Goal: Information Seeking & Learning: Learn about a topic

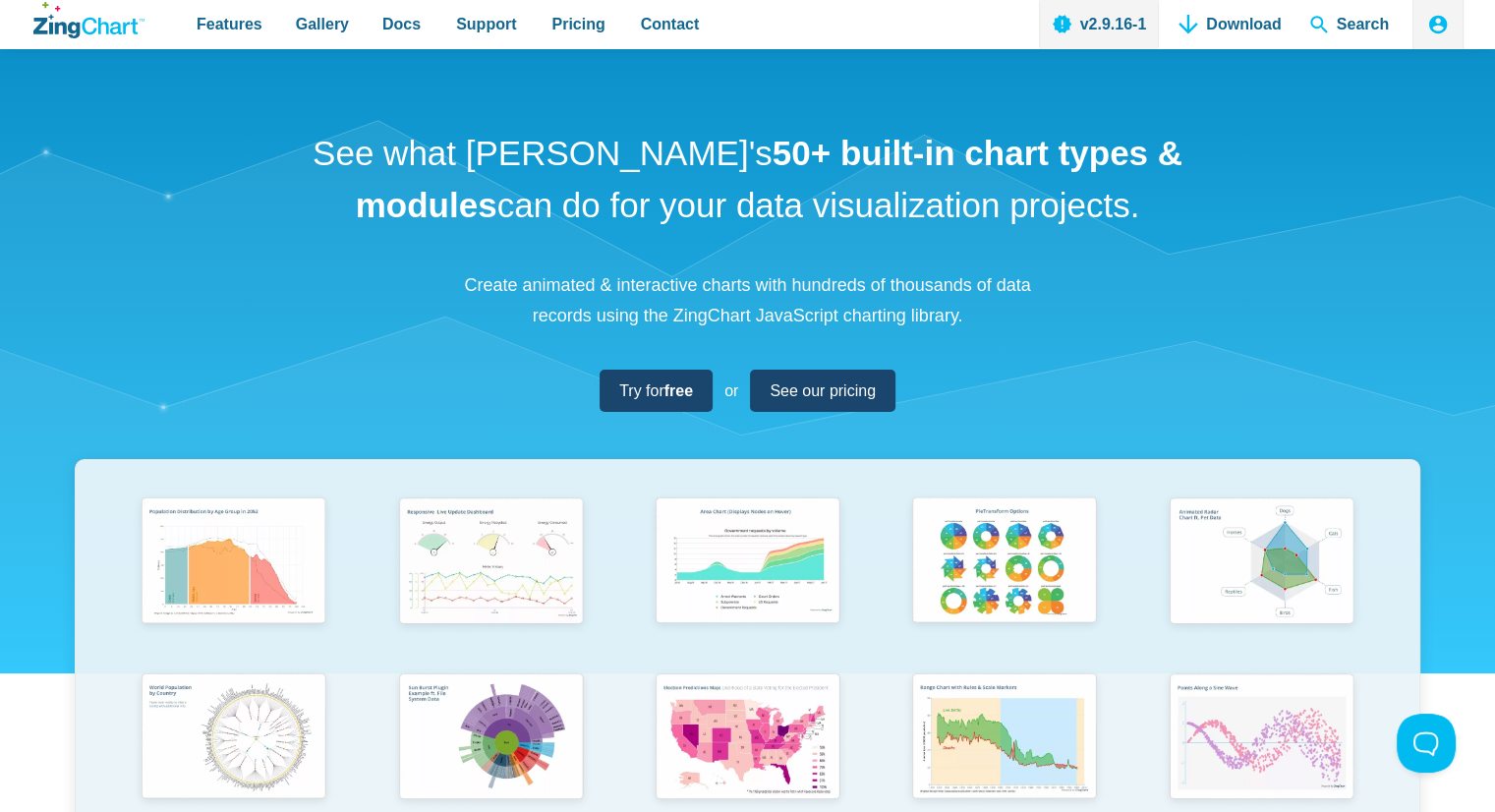
click at [425, 343] on div "See what [PERSON_NAME]'s 50+ built-in chart types & modules can do for your dat…" at bounding box center [747, 581] width 1495 height 1064
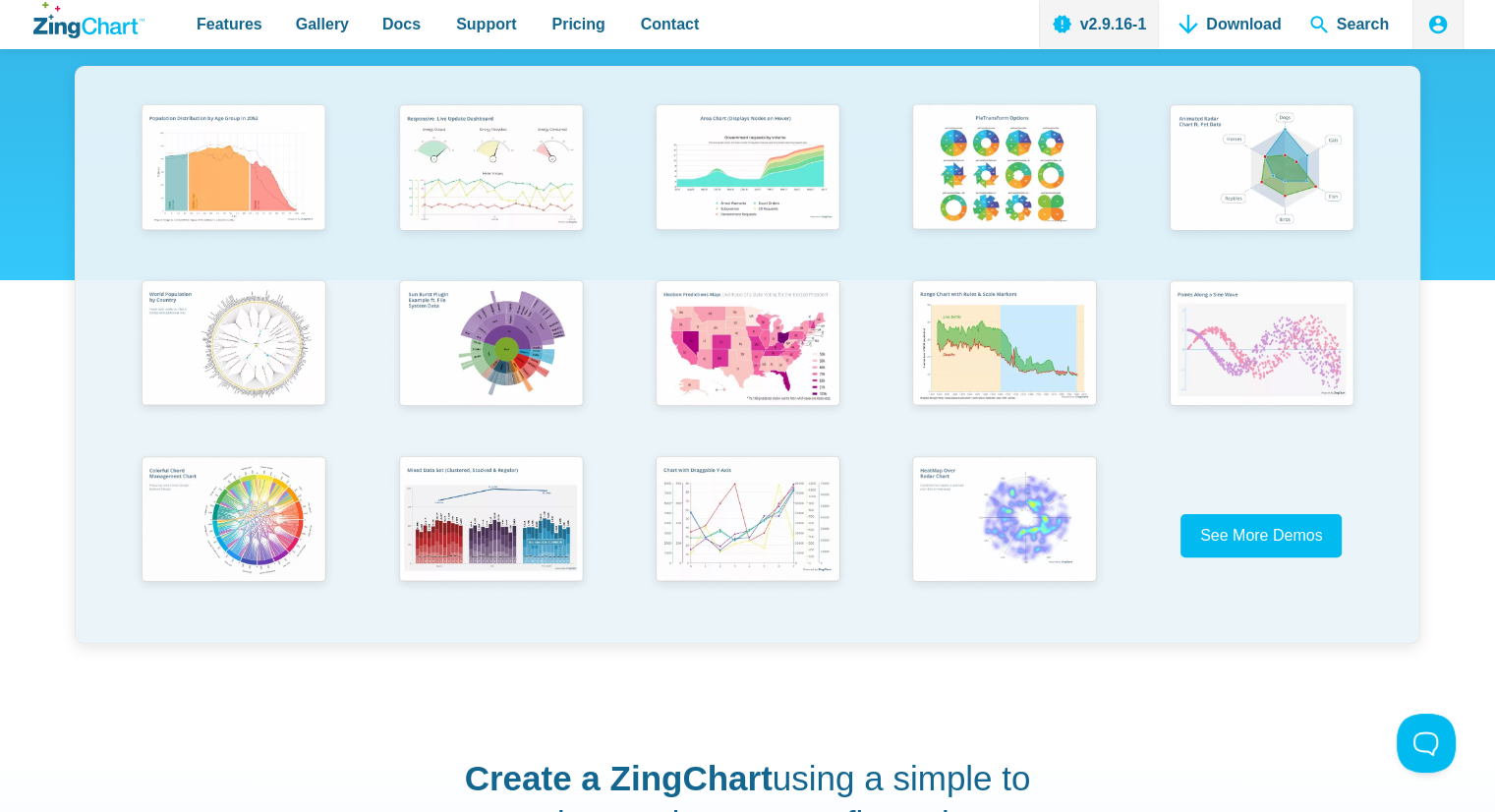
scroll to position [432, 0]
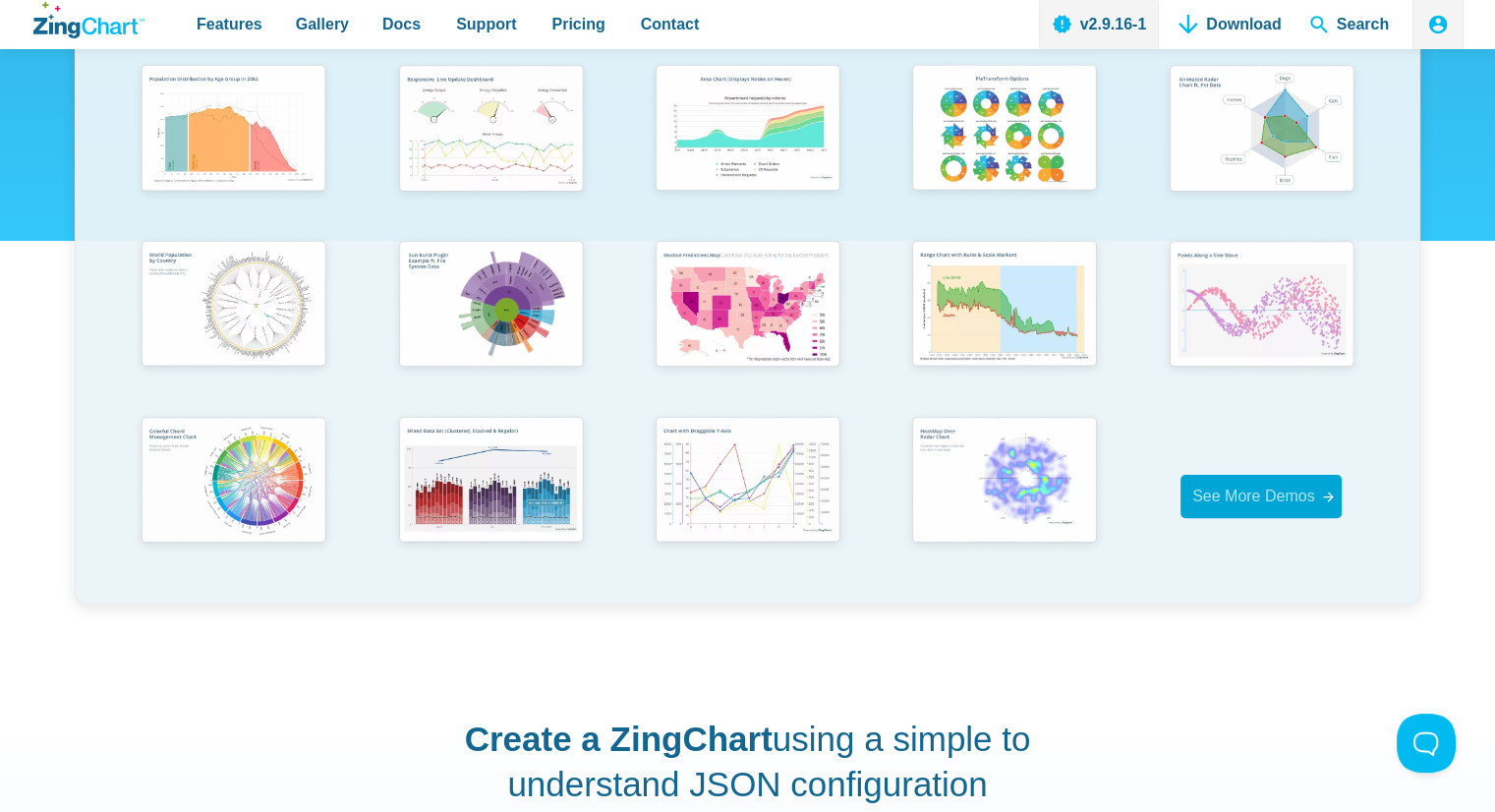
click at [1202, 491] on span "See More Demos" at bounding box center [1254, 496] width 123 height 17
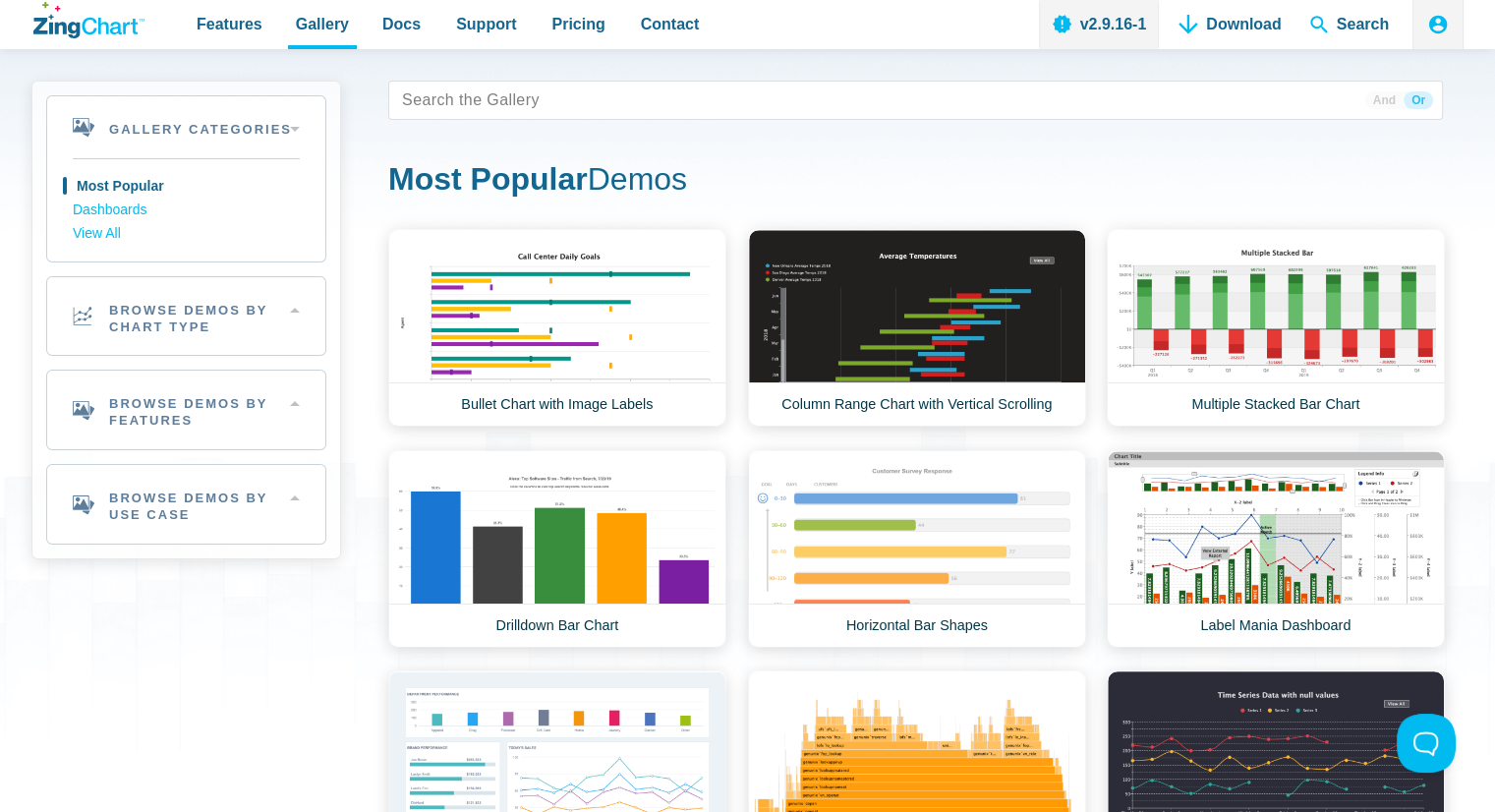
scroll to position [78, 0]
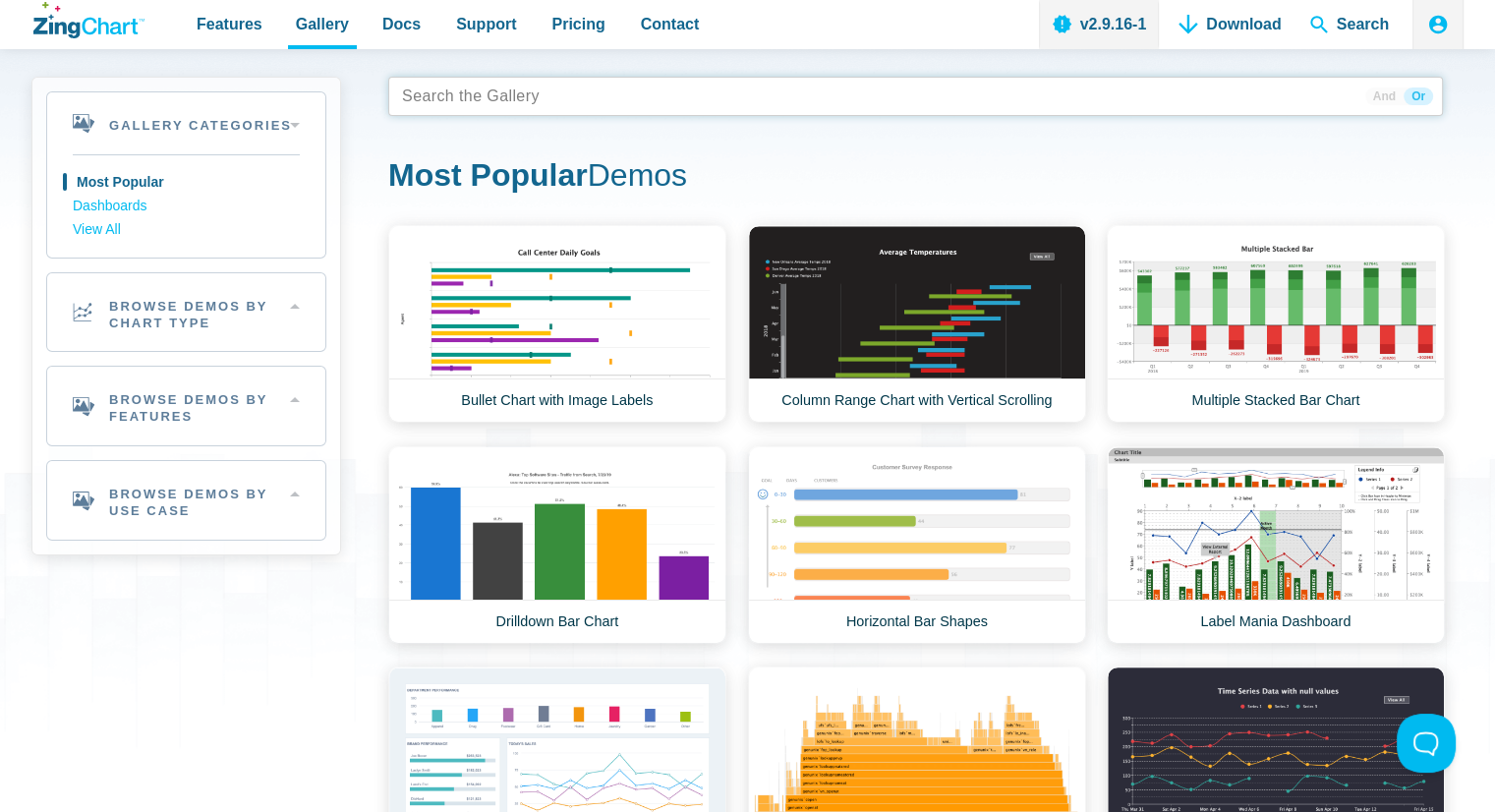
click at [811, 105] on tags "App Content" at bounding box center [915, 96] width 1055 height 40
click at [170, 713] on aside "Gallery Categories Most Popular Dashboards View All Browse by Category Most Pop…" at bounding box center [187, 709] width 310 height 1265
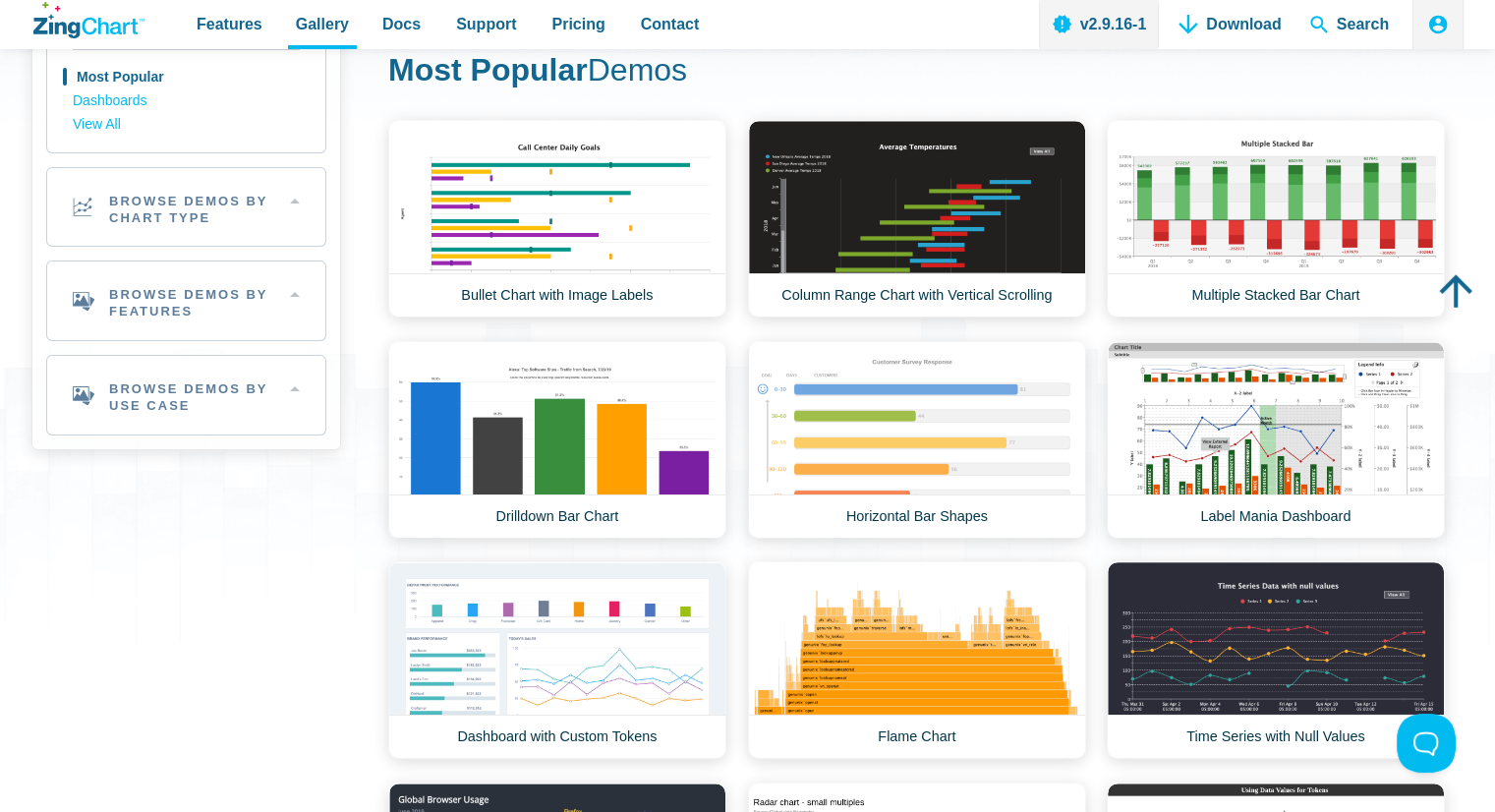
scroll to position [0, 0]
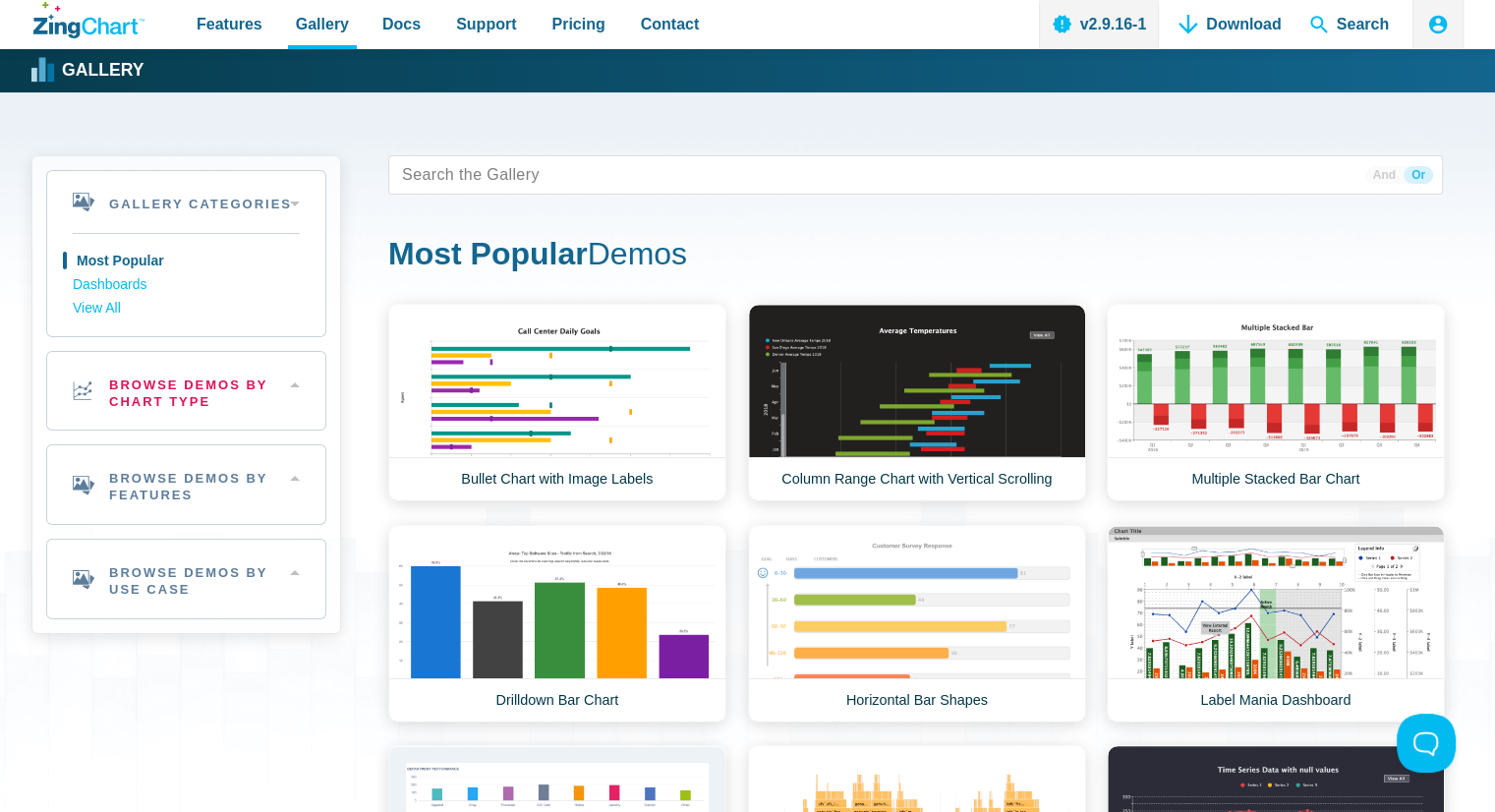
click at [236, 394] on h2 "Browse Demos By Chart Type" at bounding box center [187, 391] width 278 height 78
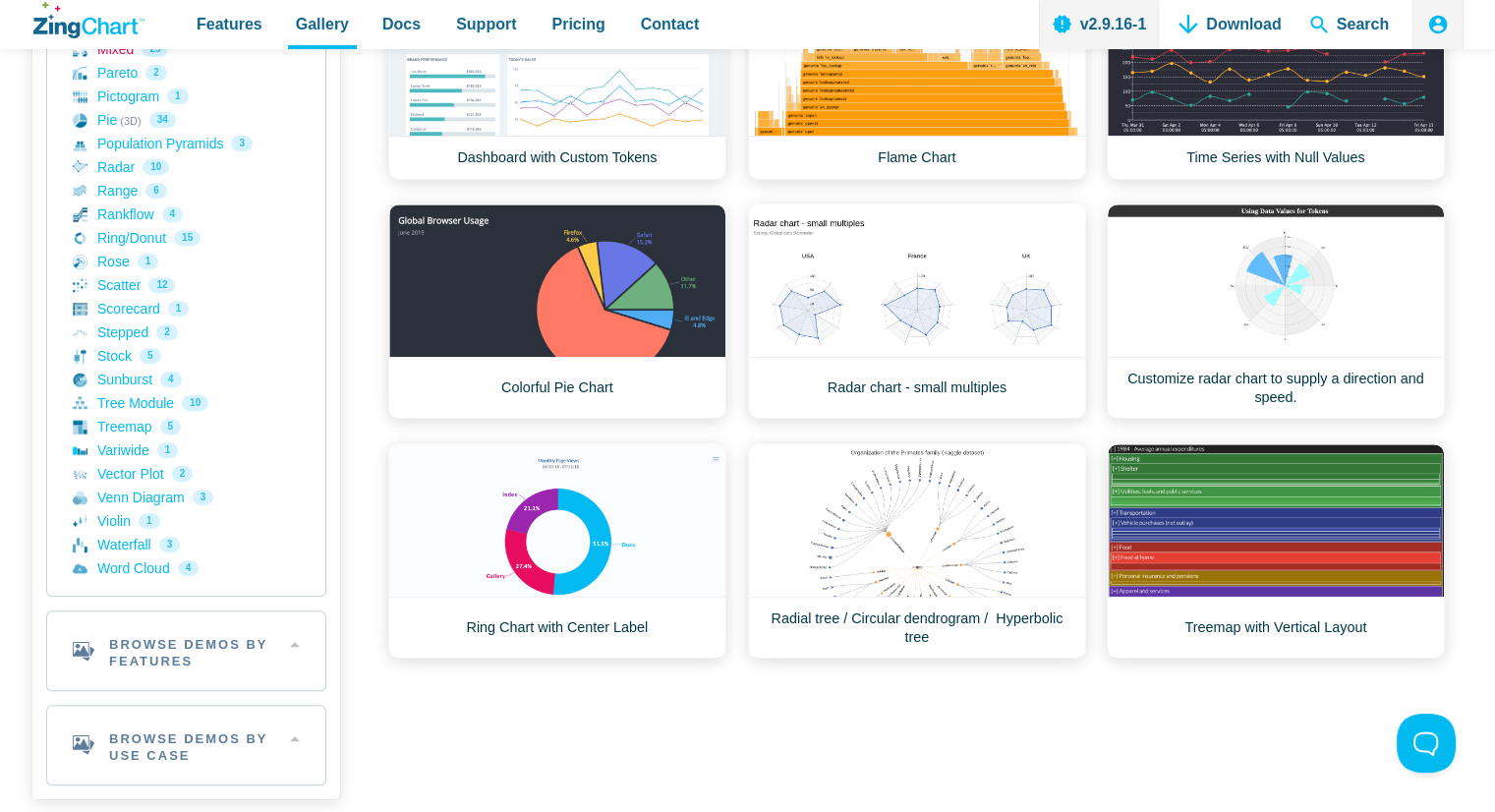
scroll to position [786, 0]
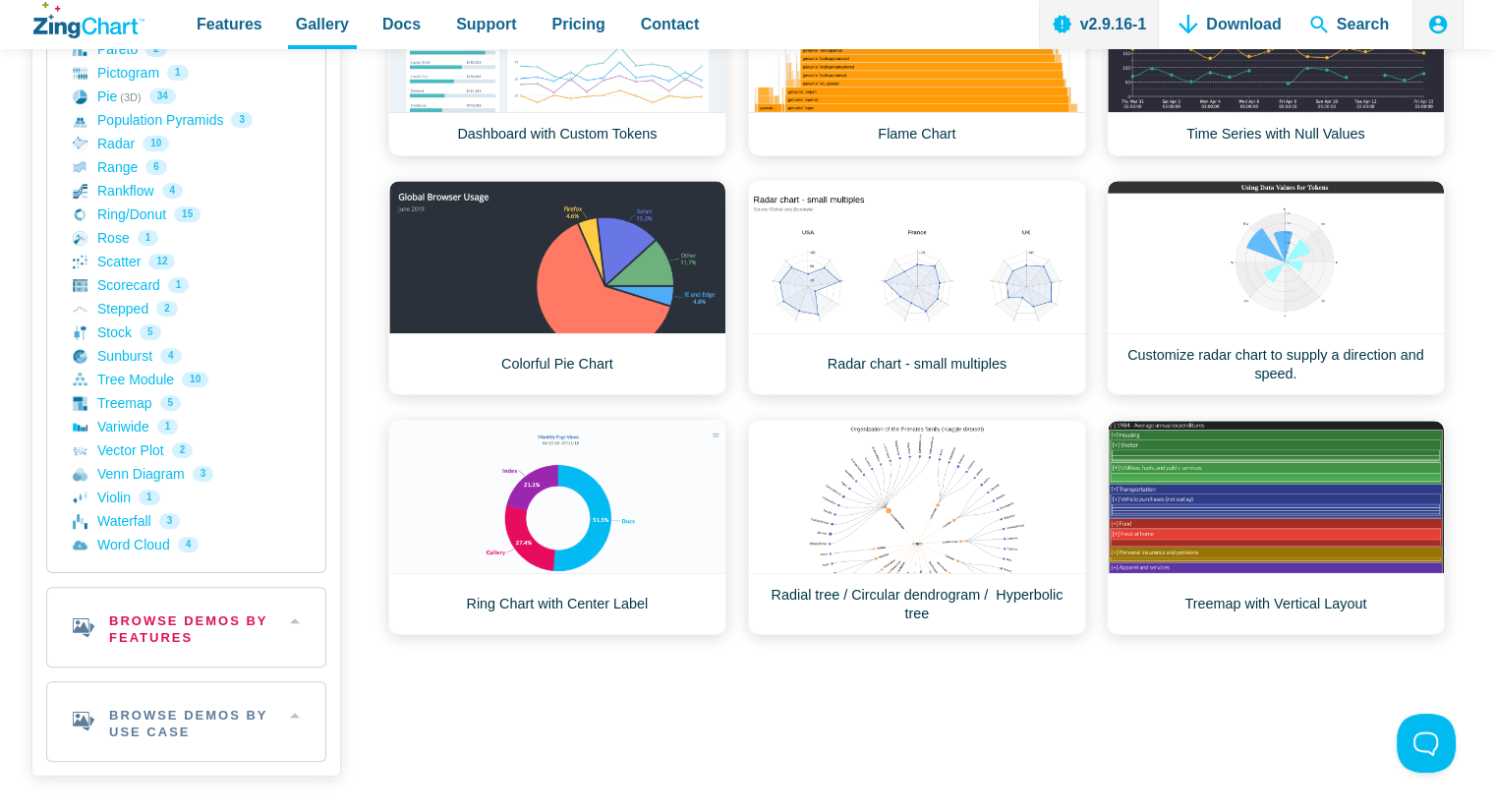
click at [298, 630] on h2 "Browse Demos By Features" at bounding box center [187, 627] width 278 height 78
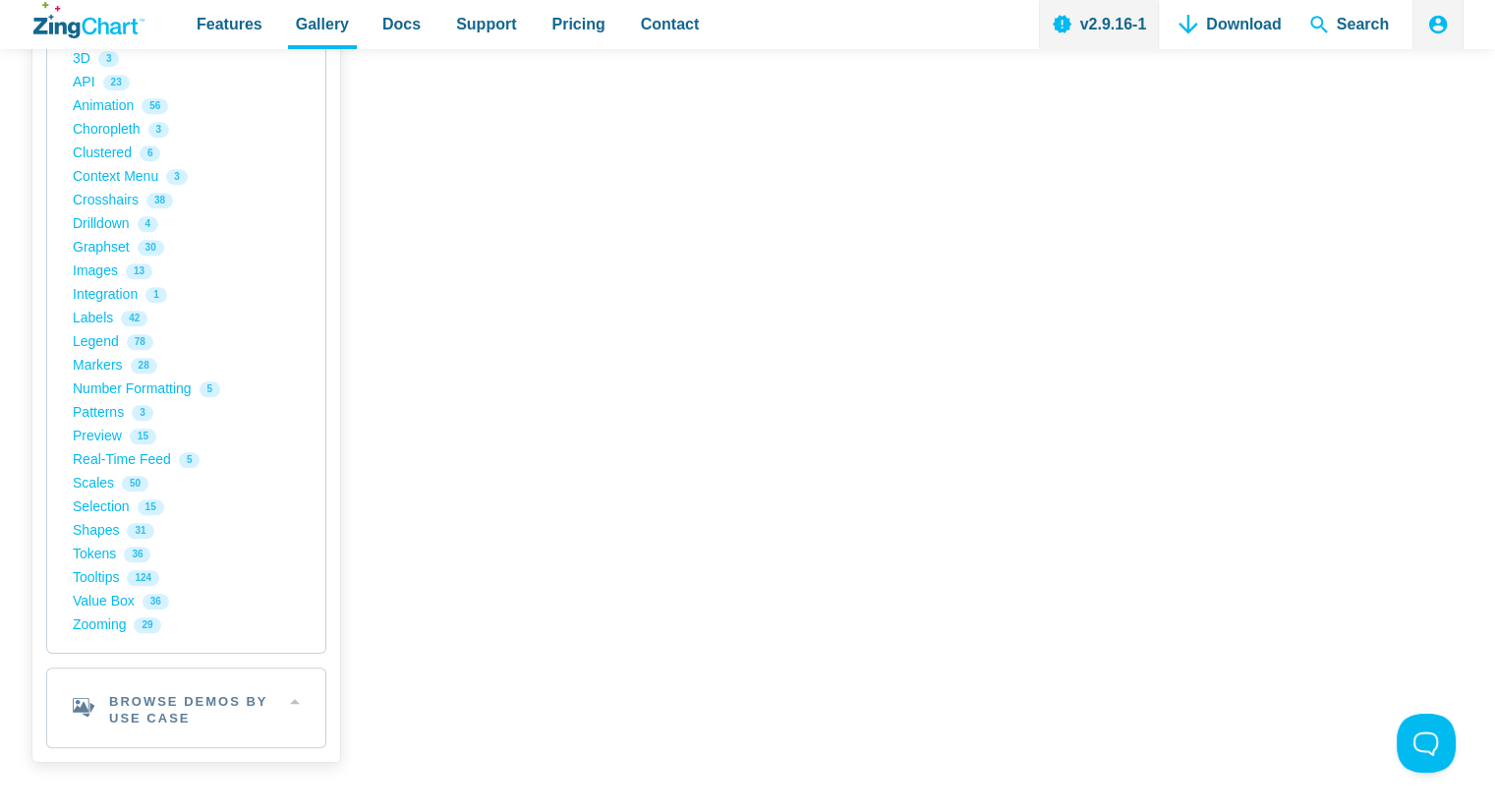
scroll to position [1533, 0]
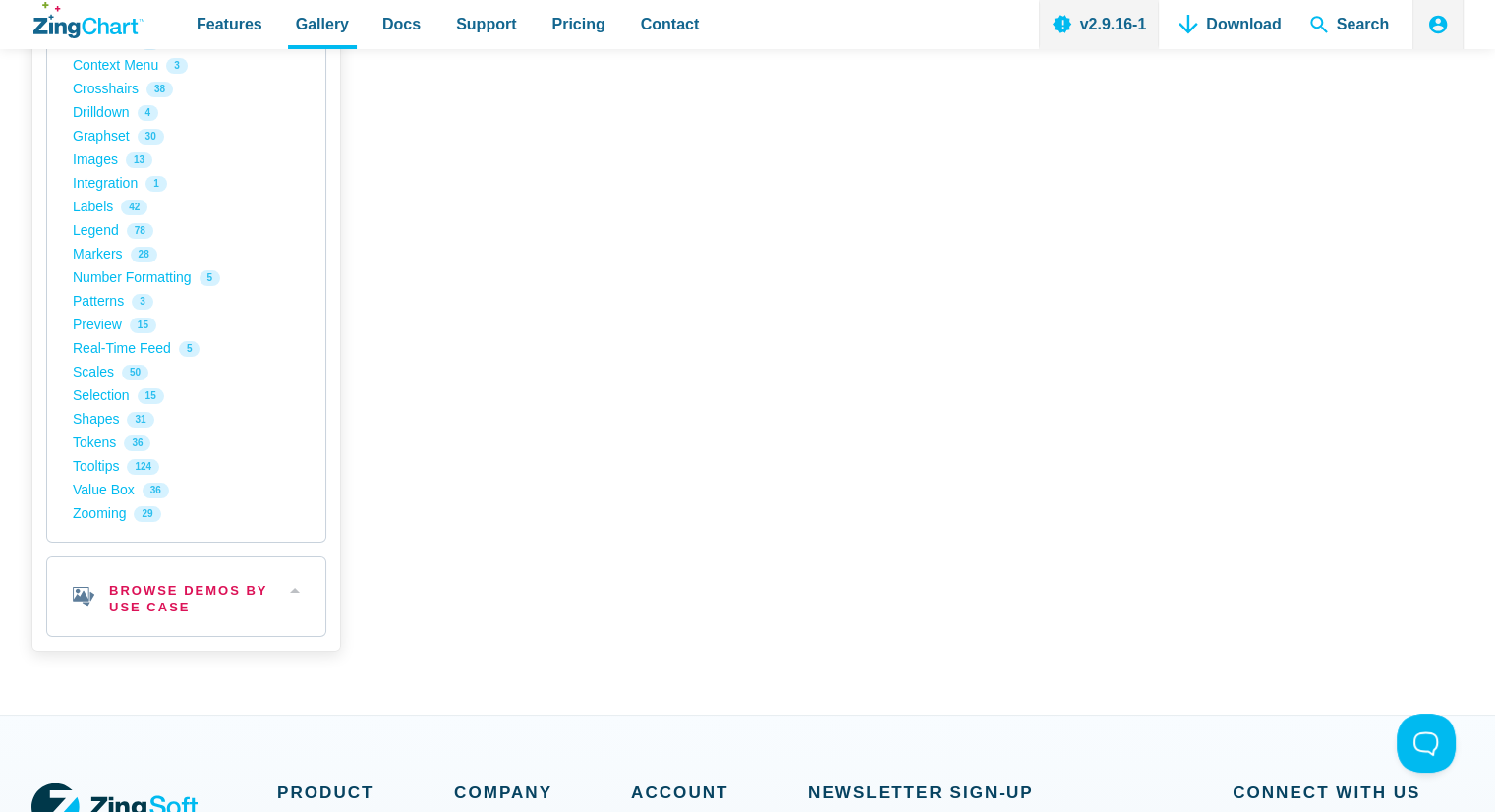
click at [279, 584] on h2 "Browse Demos By Use Case" at bounding box center [187, 596] width 278 height 78
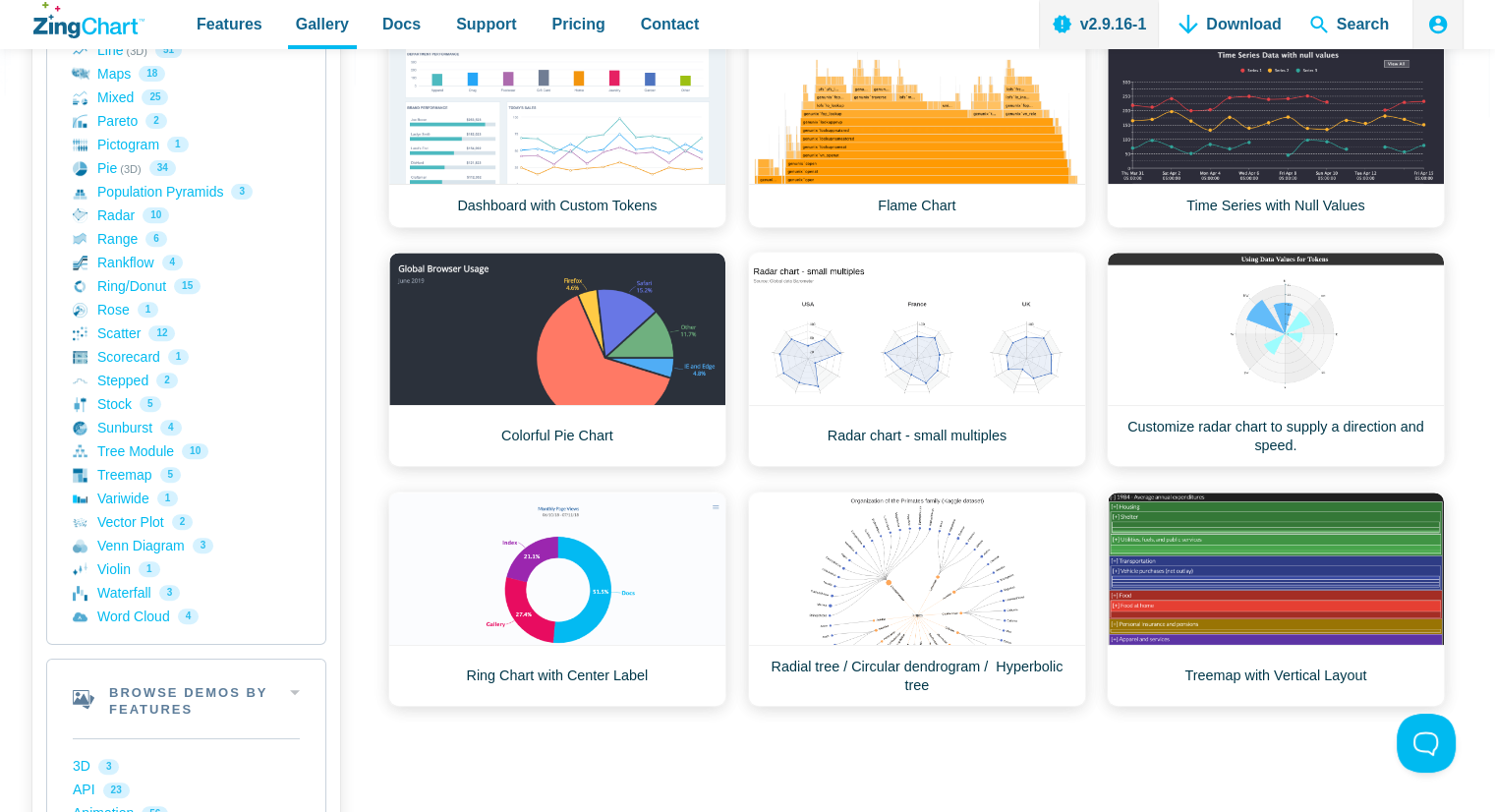
scroll to position [629, 0]
